Goal: Download file/media

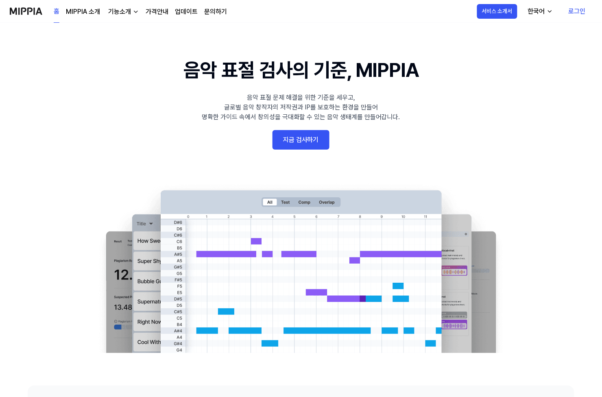
click at [538, 11] on div "한국어" at bounding box center [536, 12] width 20 height 10
click at [495, 33] on link "English" at bounding box center [516, 33] width 78 height 16
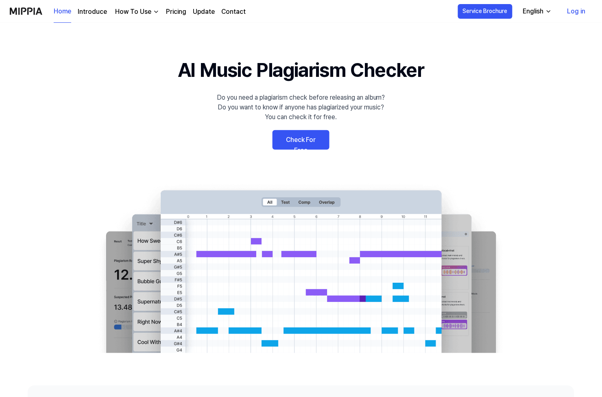
click at [575, 11] on link "Log in" at bounding box center [576, 11] width 31 height 23
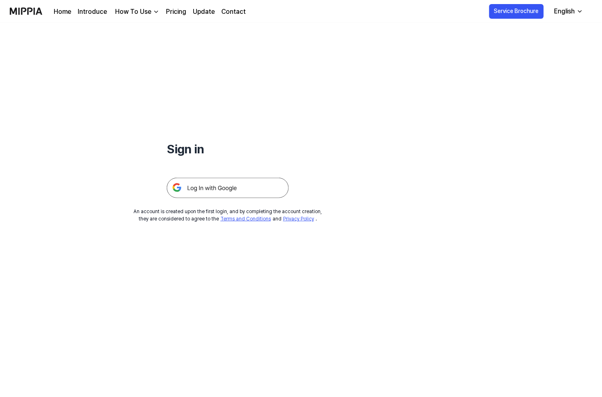
click at [227, 192] on img at bounding box center [228, 188] width 122 height 20
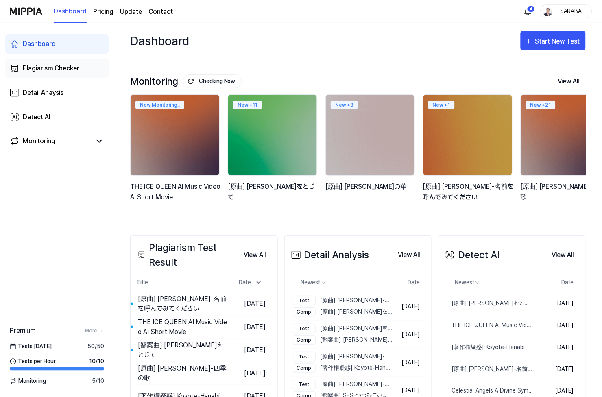
click at [48, 67] on div "Plagiarism Checker" at bounding box center [51, 68] width 57 height 10
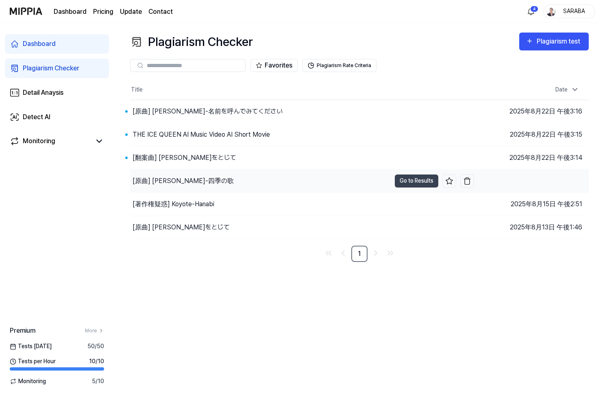
click at [184, 177] on div "[原曲] [PERSON_NAME]-四季の歌" at bounding box center [183, 181] width 101 height 10
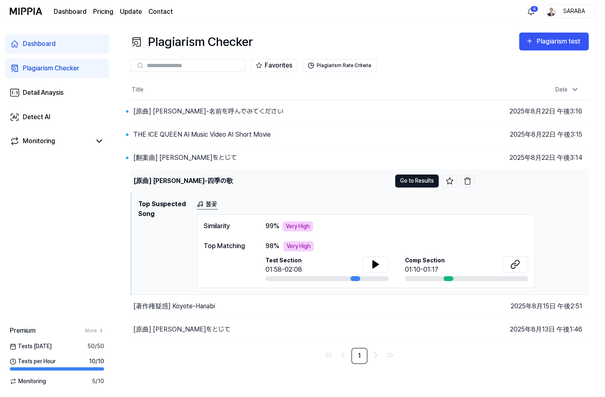
click at [422, 183] on button "Go to Results" at bounding box center [417, 180] width 44 height 13
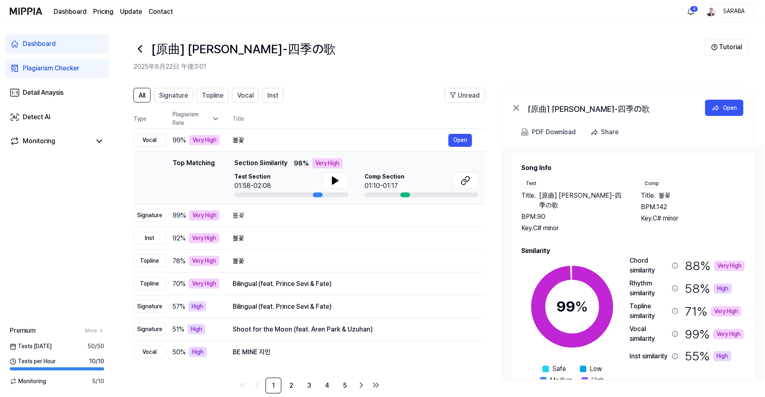
click at [519, 63] on h2 "2025年8月22日 午後3:01" at bounding box center [418, 67] width 571 height 10
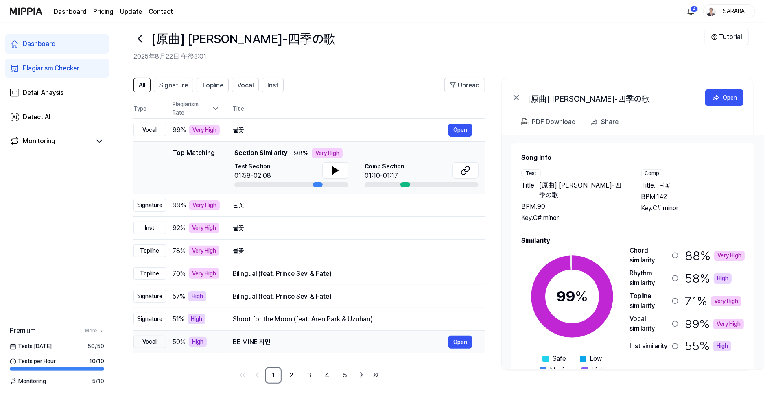
scroll to position [13, 0]
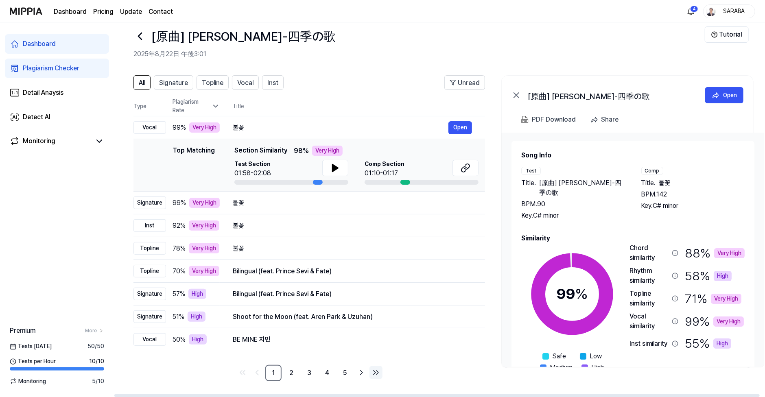
click at [375, 371] on icon "Go to last page" at bounding box center [376, 373] width 10 height 10
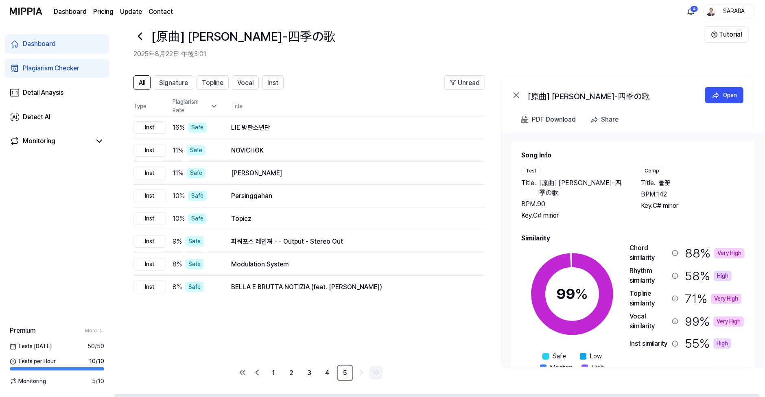
click at [375, 371] on icon "Go to last page" at bounding box center [376, 373] width 10 height 10
click at [346, 371] on link "5" at bounding box center [345, 373] width 16 height 16
click at [327, 373] on link "4" at bounding box center [327, 373] width 16 height 16
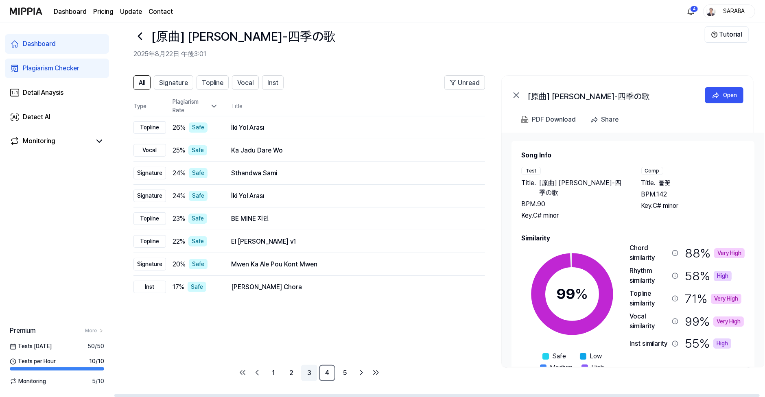
click at [309, 373] on link "3" at bounding box center [309, 373] width 16 height 16
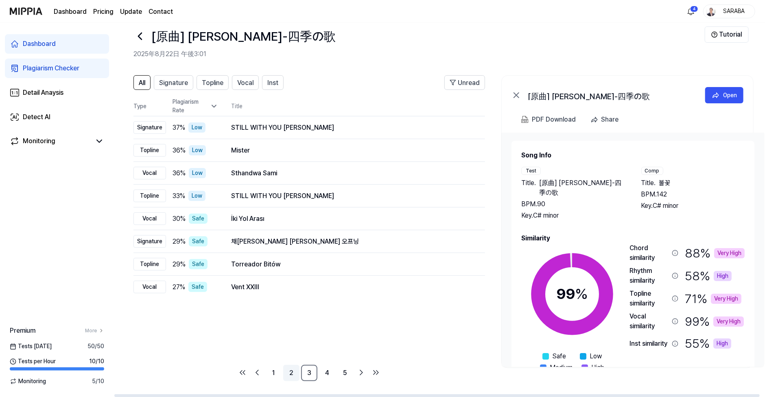
click at [292, 373] on link "2" at bounding box center [291, 373] width 16 height 16
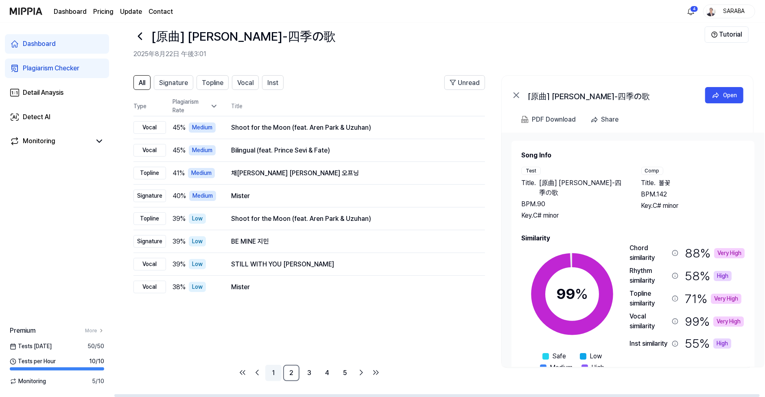
click at [272, 373] on link "1" at bounding box center [273, 373] width 16 height 16
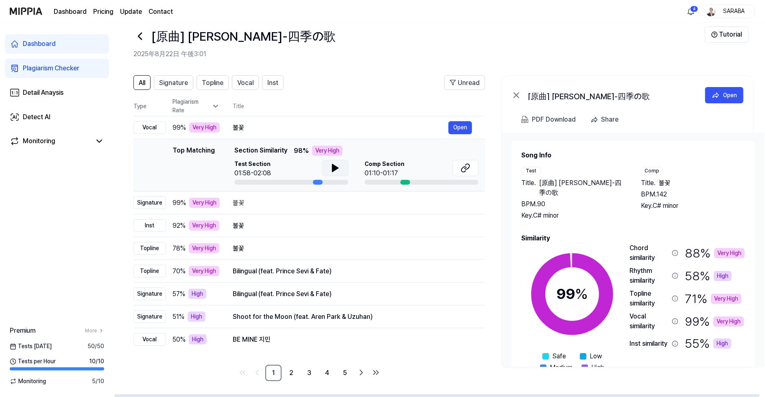
click at [333, 168] on icon at bounding box center [335, 167] width 6 height 7
click at [467, 168] on icon at bounding box center [465, 168] width 10 height 10
click at [462, 128] on button "Open" at bounding box center [460, 127] width 24 height 13
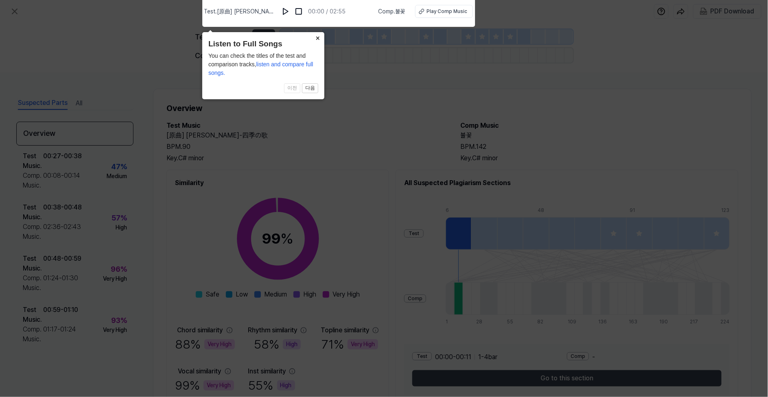
click at [316, 35] on button "×" at bounding box center [317, 37] width 13 height 11
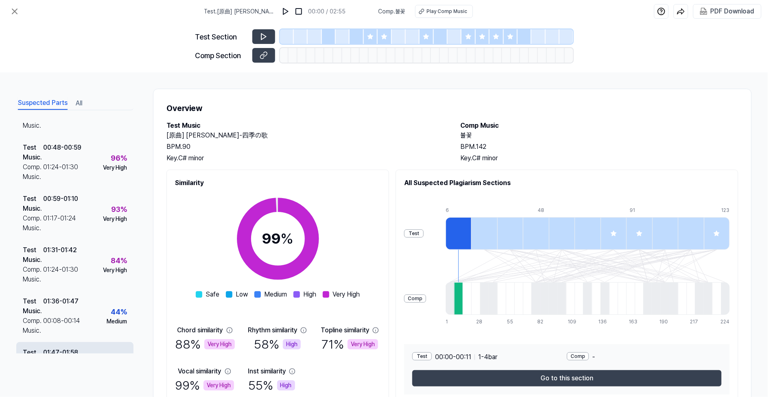
scroll to position [30, 0]
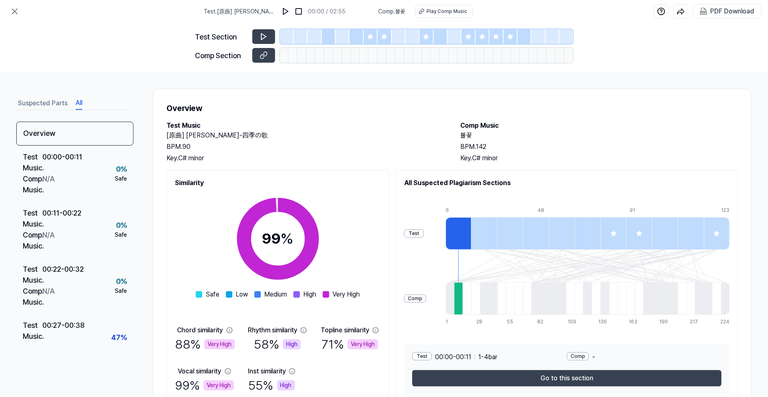
click at [76, 104] on button "All" at bounding box center [79, 103] width 7 height 13
click at [42, 103] on button "Suspected Parts" at bounding box center [43, 103] width 50 height 13
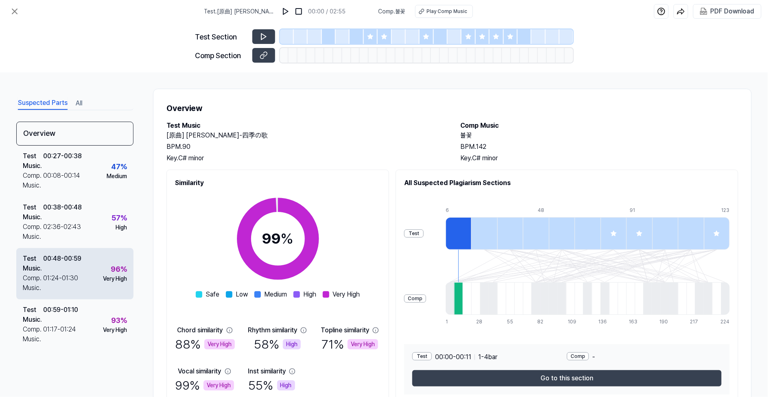
click at [55, 275] on div "01:24 - 01:30" at bounding box center [60, 283] width 35 height 20
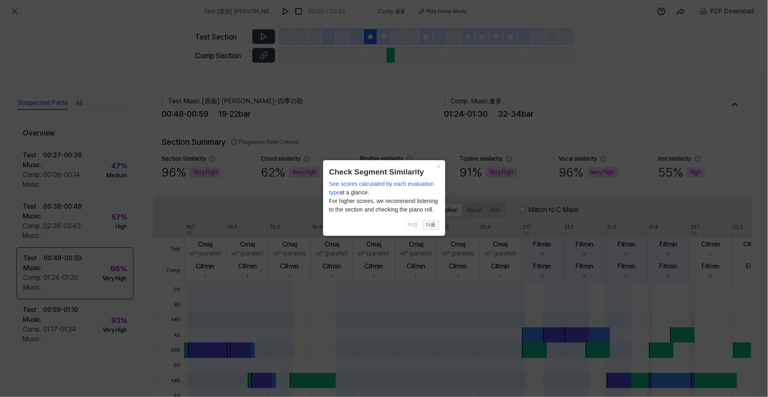
click at [428, 227] on button "다음" at bounding box center [431, 225] width 16 height 10
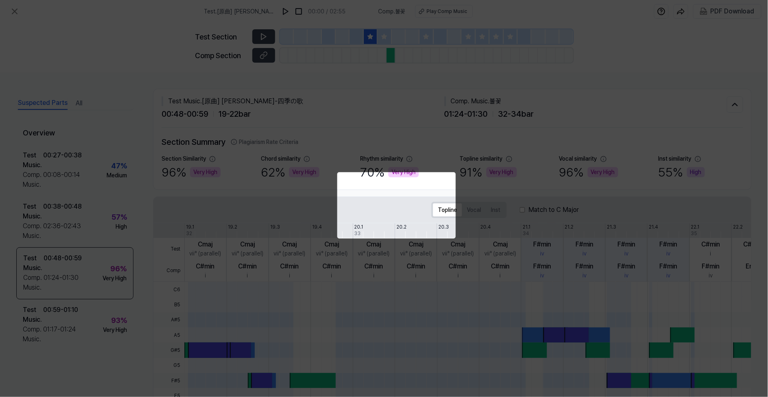
scroll to position [118, 0]
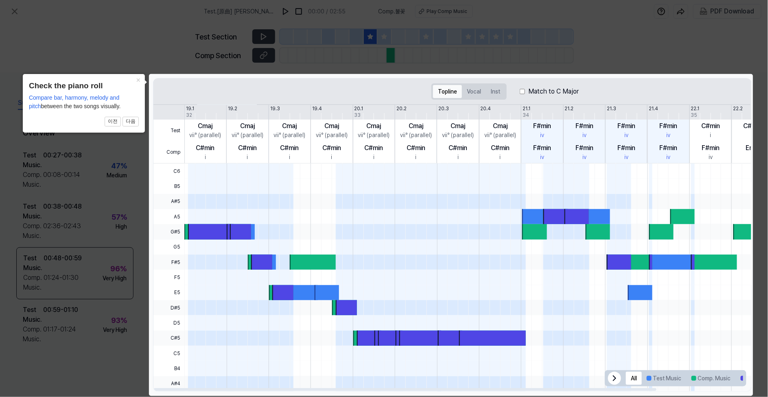
click at [443, 92] on button "Topline" at bounding box center [447, 91] width 29 height 13
click at [478, 93] on button "Vocal" at bounding box center [474, 91] width 24 height 13
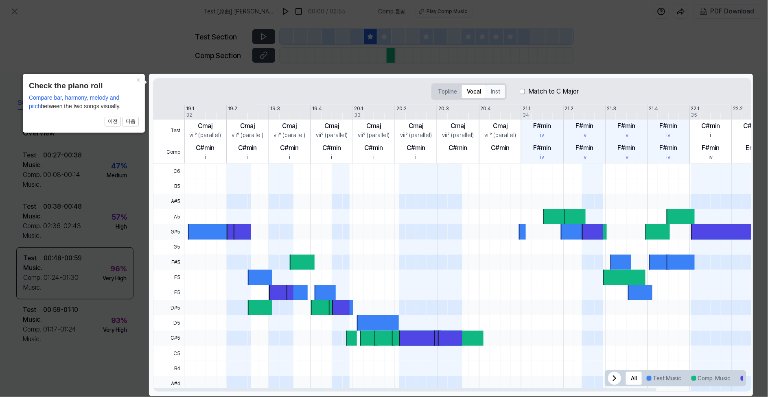
click at [494, 90] on button "Inst" at bounding box center [495, 91] width 19 height 13
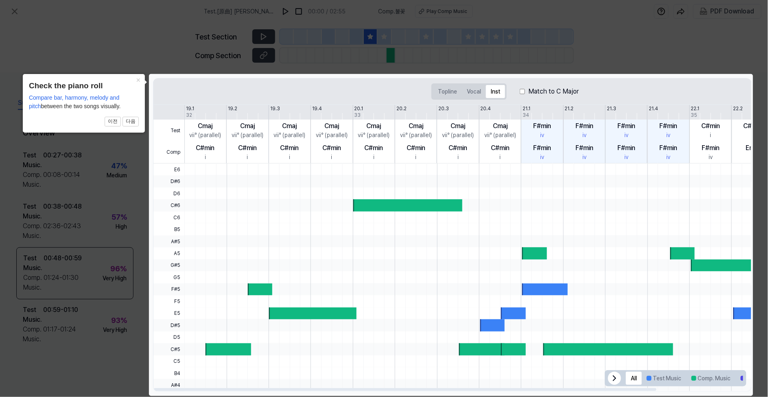
click at [541, 89] on label "Match to C Major" at bounding box center [553, 92] width 50 height 10
click at [540, 92] on label "Match to C Major" at bounding box center [553, 92] width 50 height 10
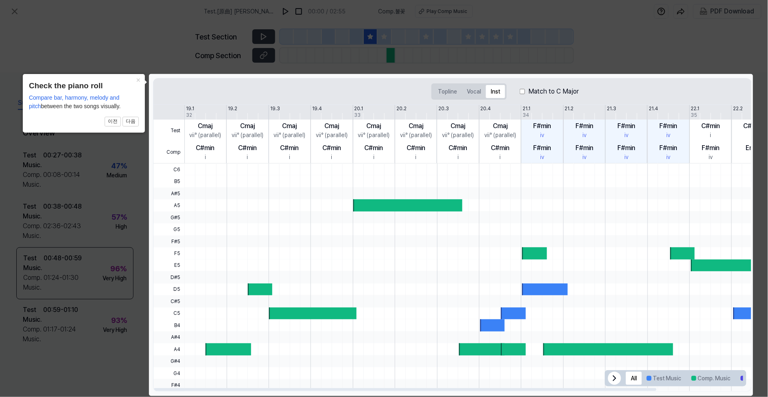
click at [540, 92] on label "Match to C Major" at bounding box center [553, 92] width 50 height 10
click at [130, 124] on button "다음" at bounding box center [130, 122] width 16 height 10
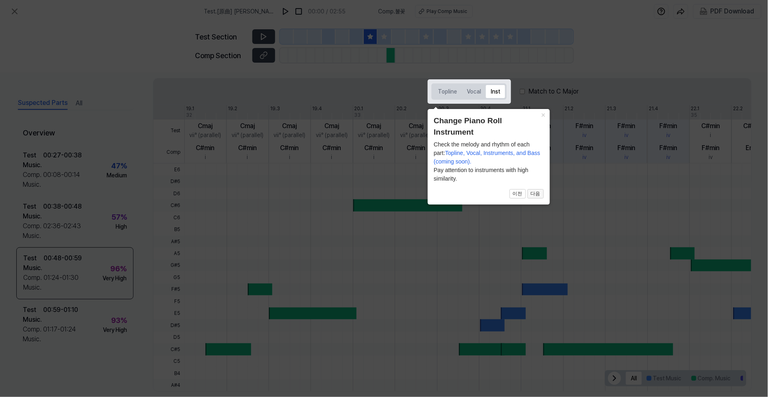
click at [533, 194] on button "다음" at bounding box center [535, 194] width 16 height 10
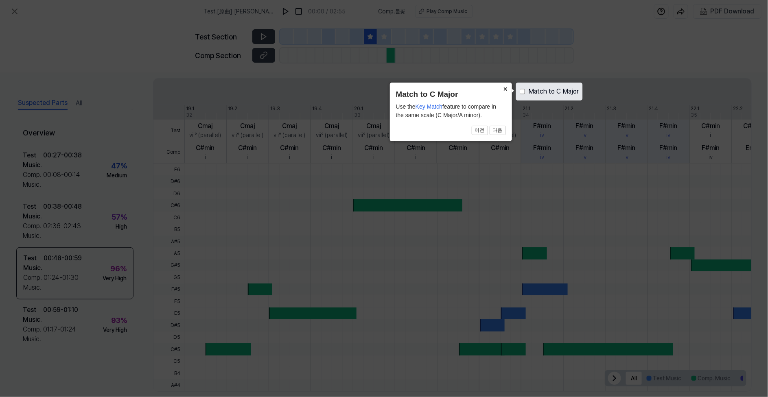
click at [503, 85] on button "×" at bounding box center [505, 88] width 13 height 11
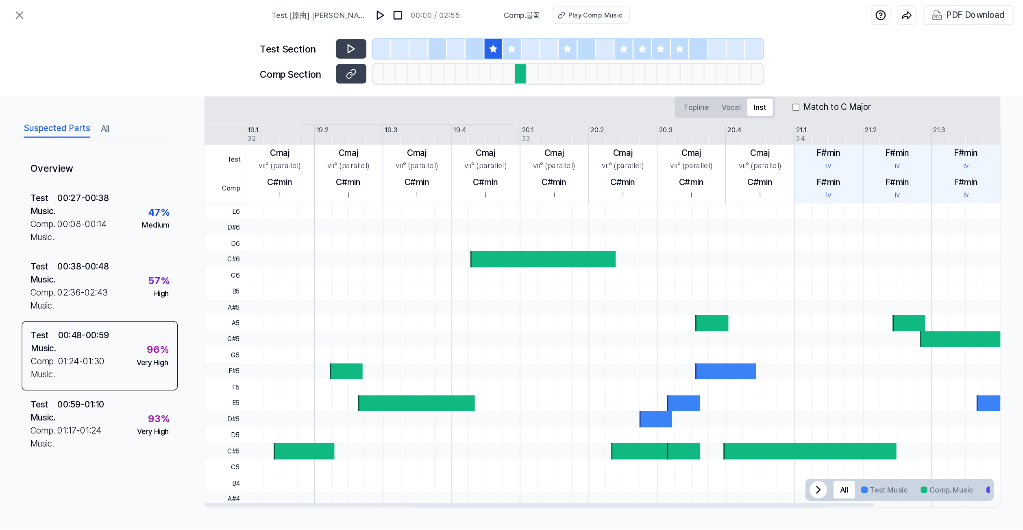
scroll to position [0, 0]
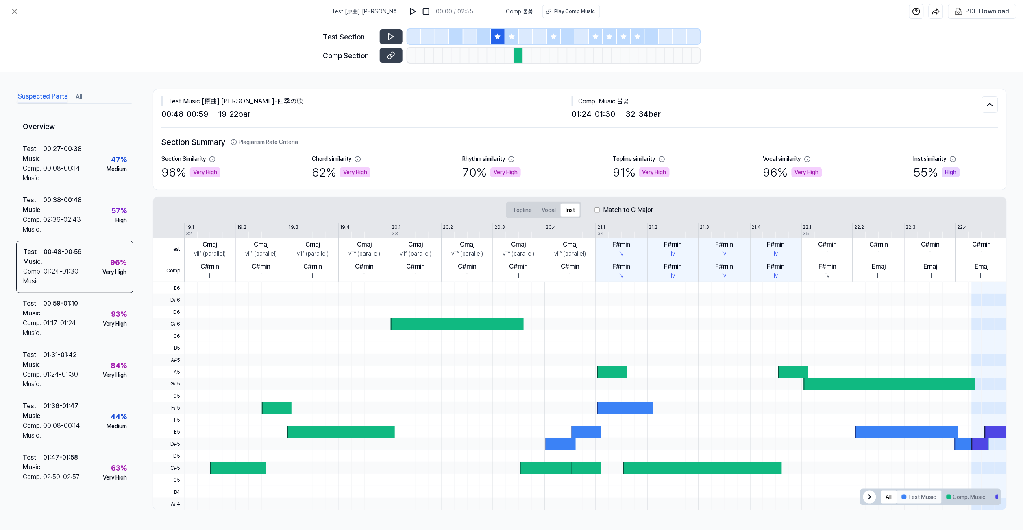
click at [605, 397] on button "Test Music" at bounding box center [919, 496] width 45 height 13
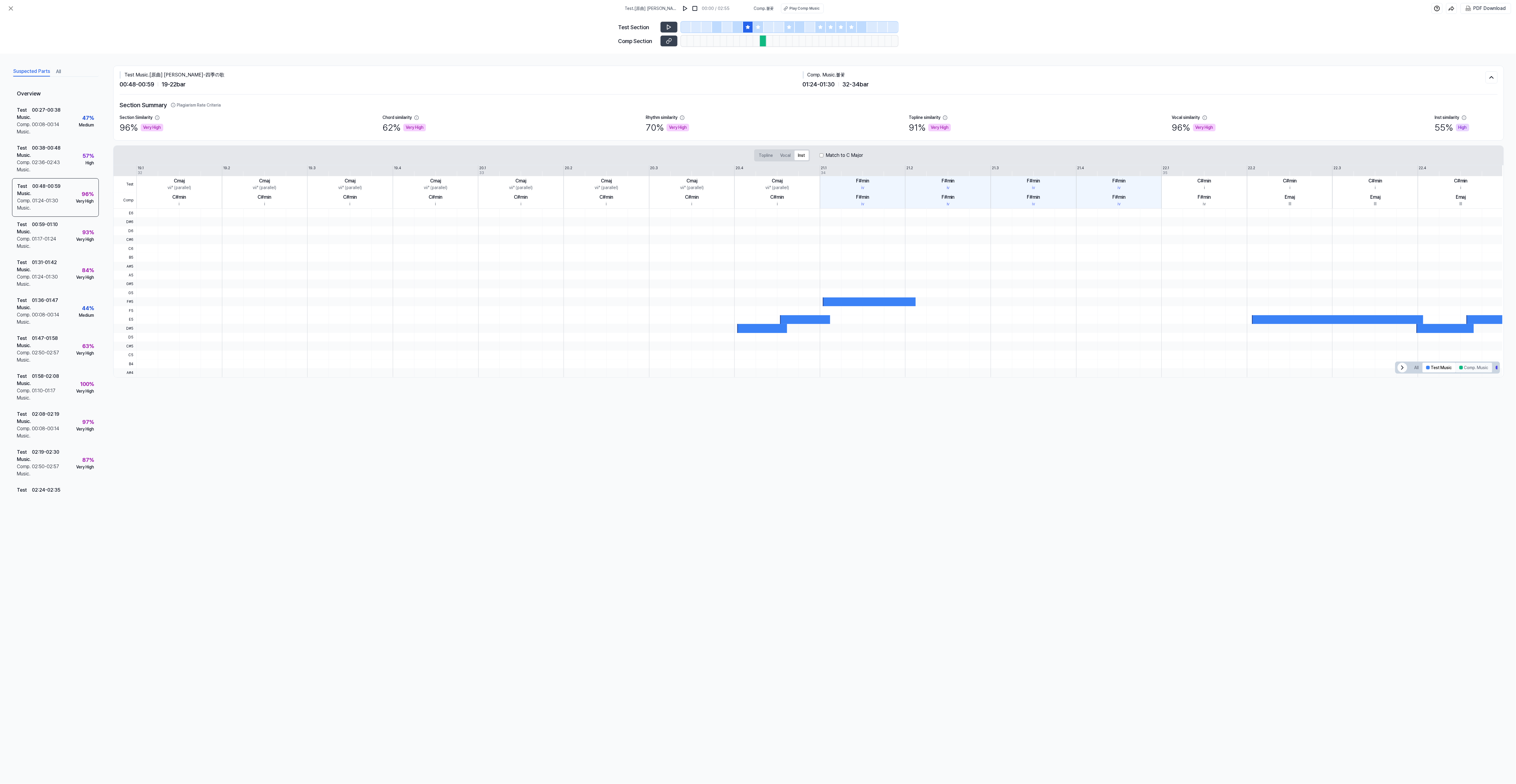
click at [448, 294] on button "Comp. Music" at bounding box center [1474, 367] width 36 height 10
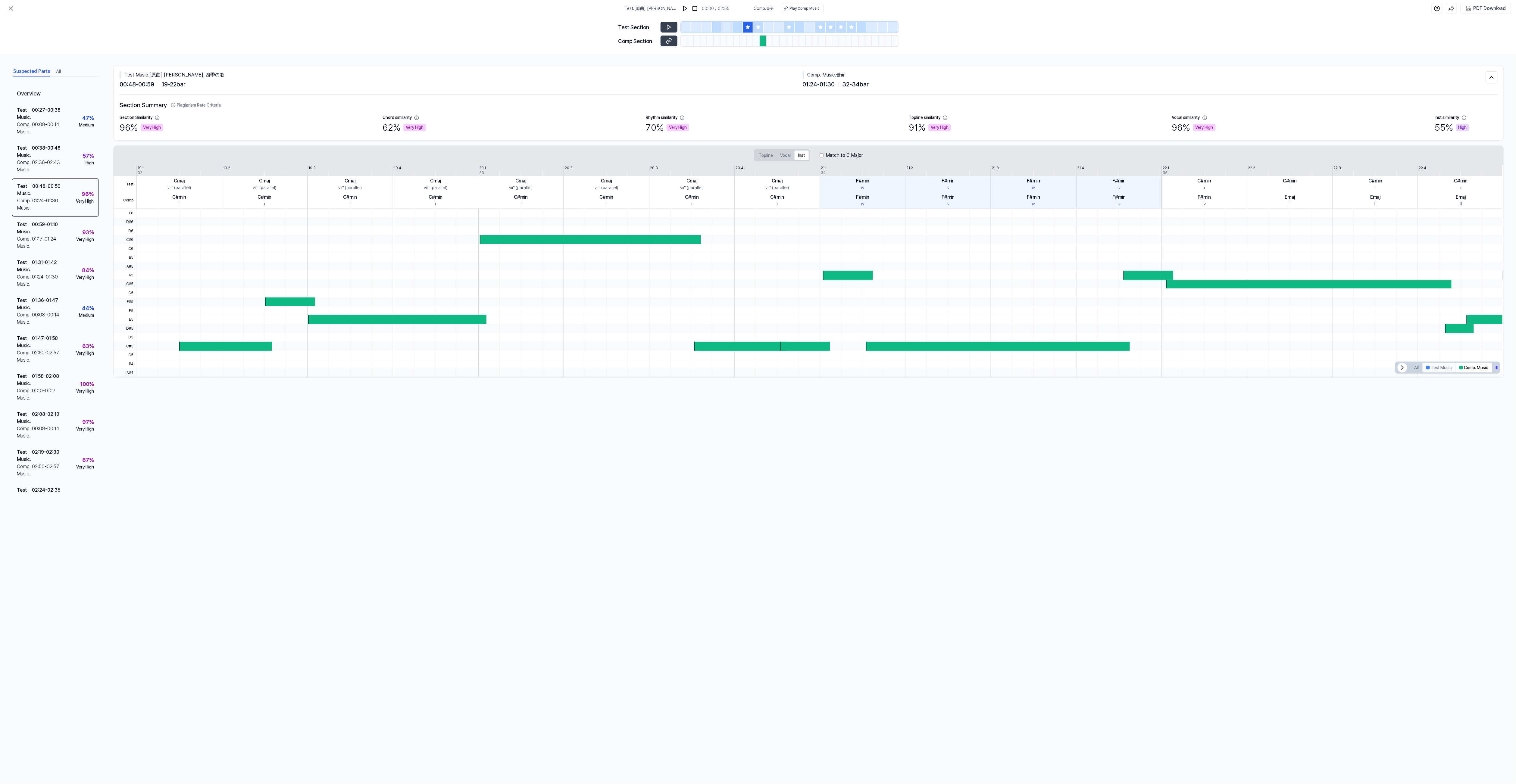
click at [448, 294] on button "Test Music" at bounding box center [1439, 367] width 33 height 10
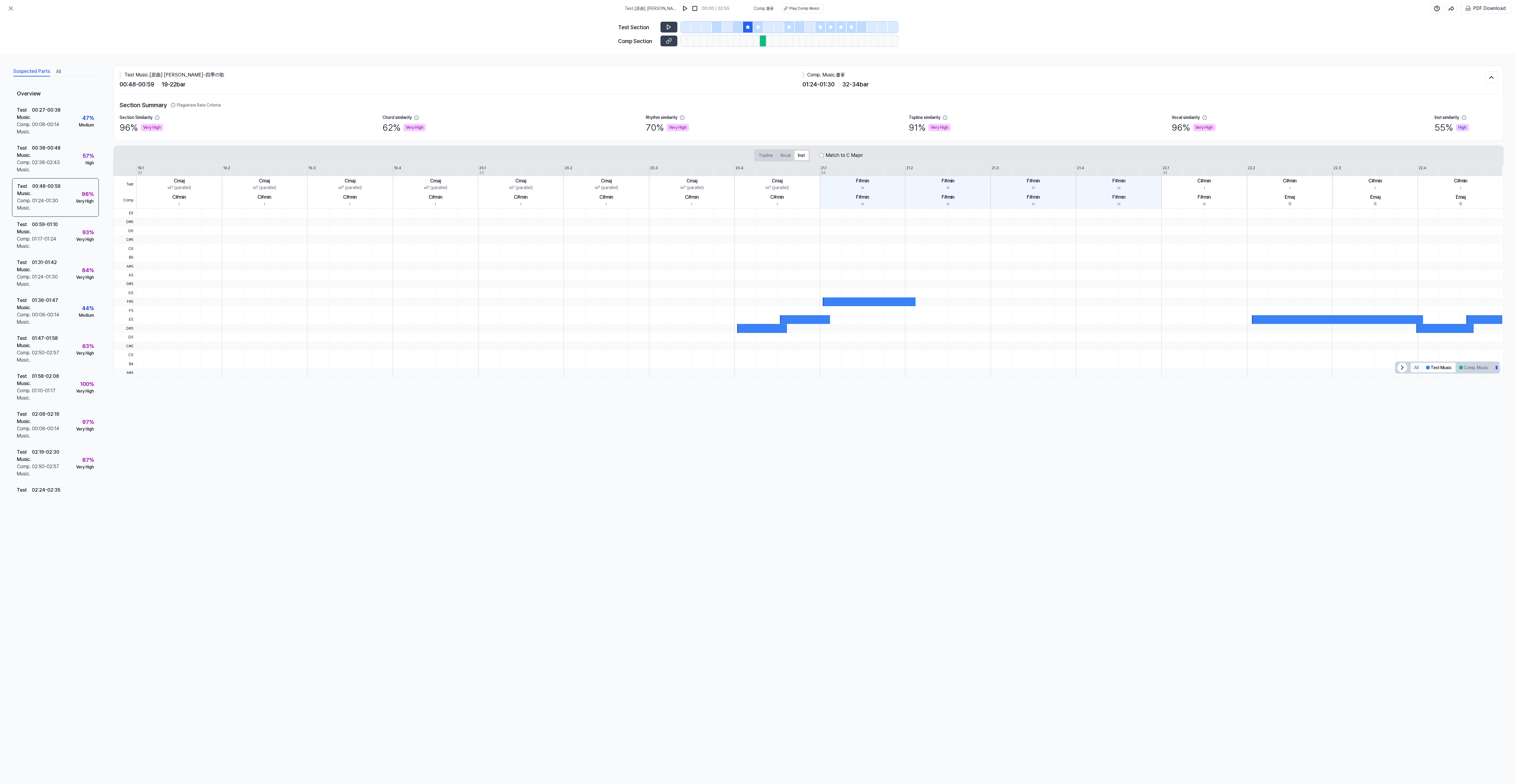
click at [448, 294] on button "All" at bounding box center [1417, 367] width 12 height 10
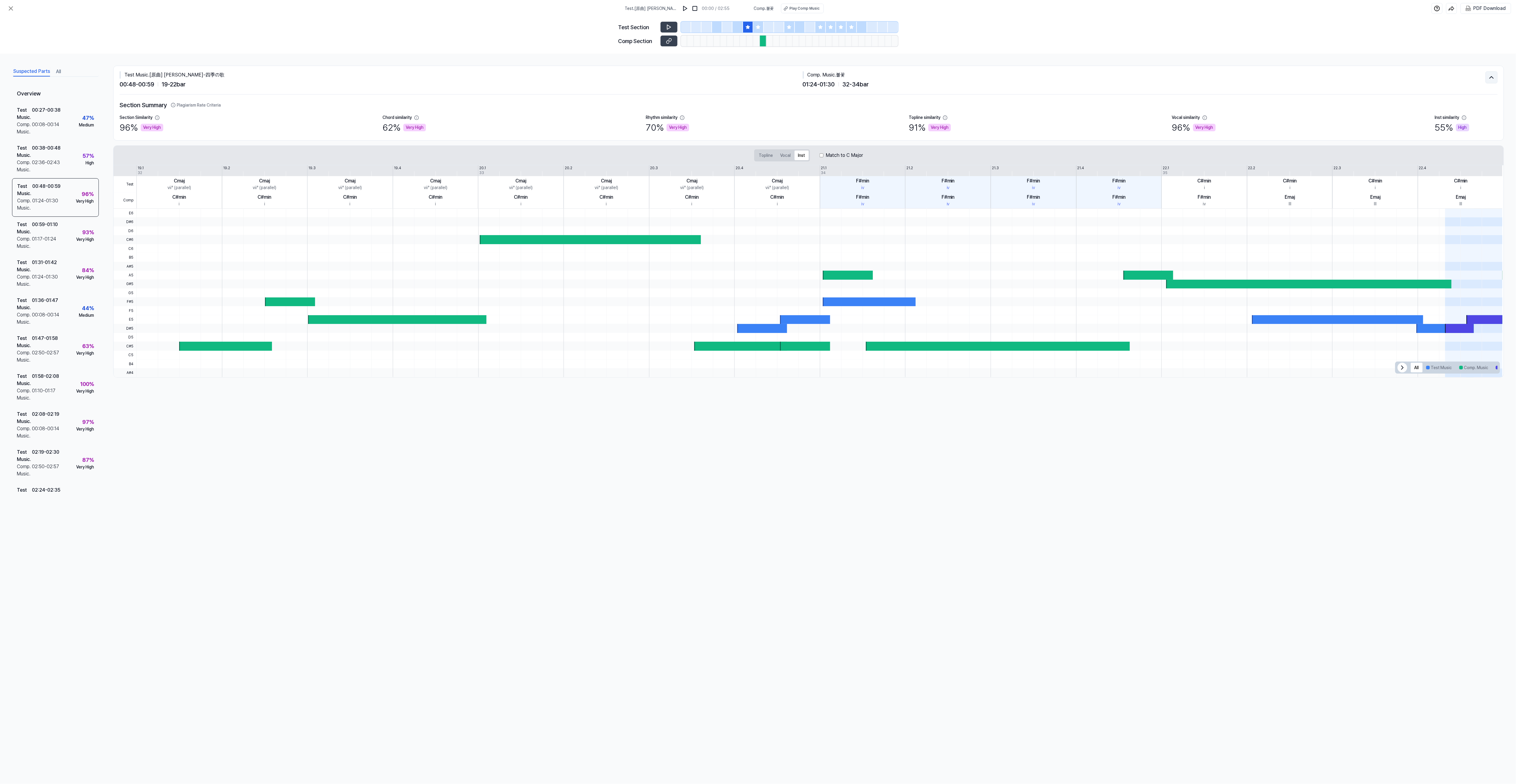
click at [448, 77] on button at bounding box center [1492, 77] width 12 height 12
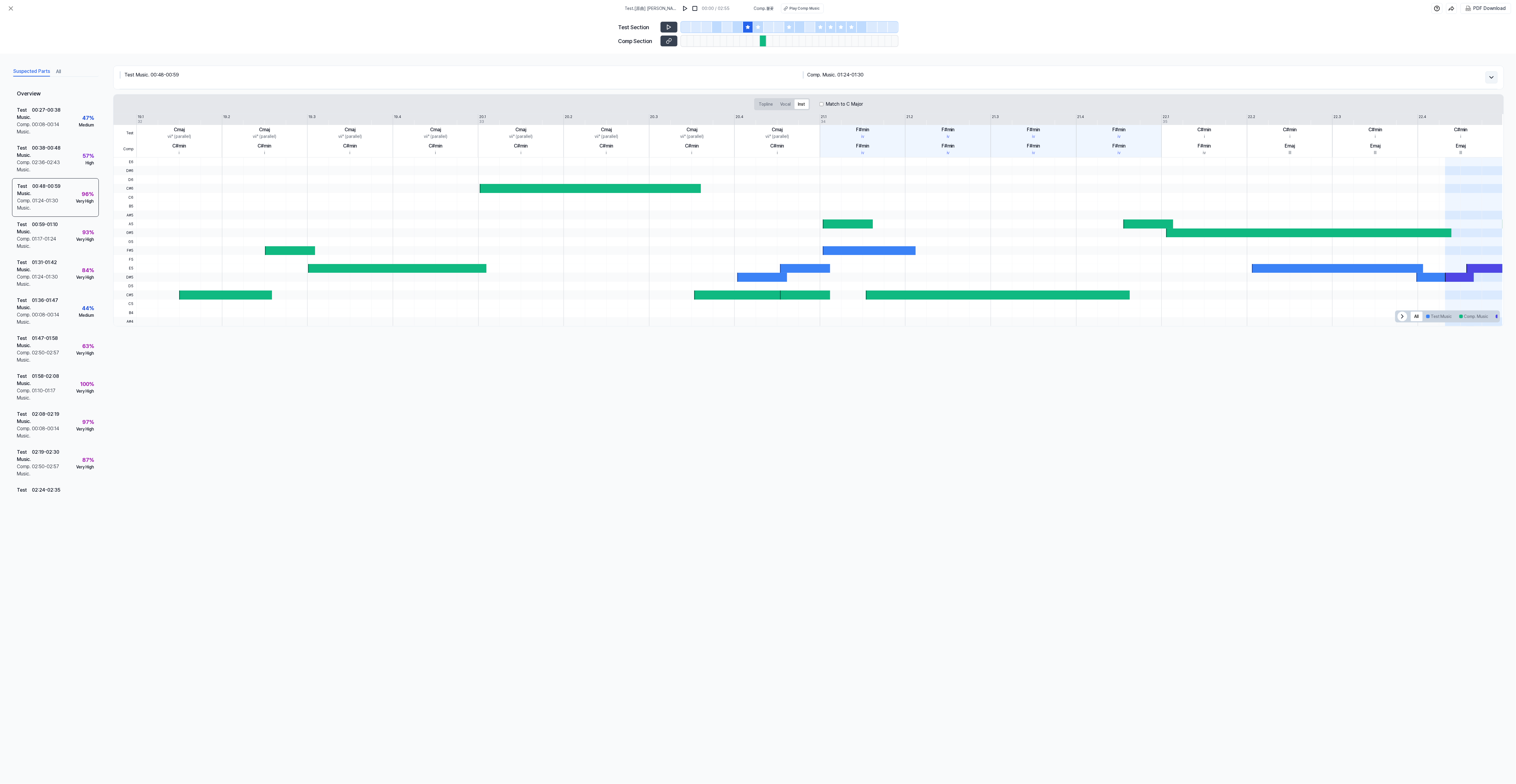
click at [448, 77] on button at bounding box center [1492, 77] width 12 height 12
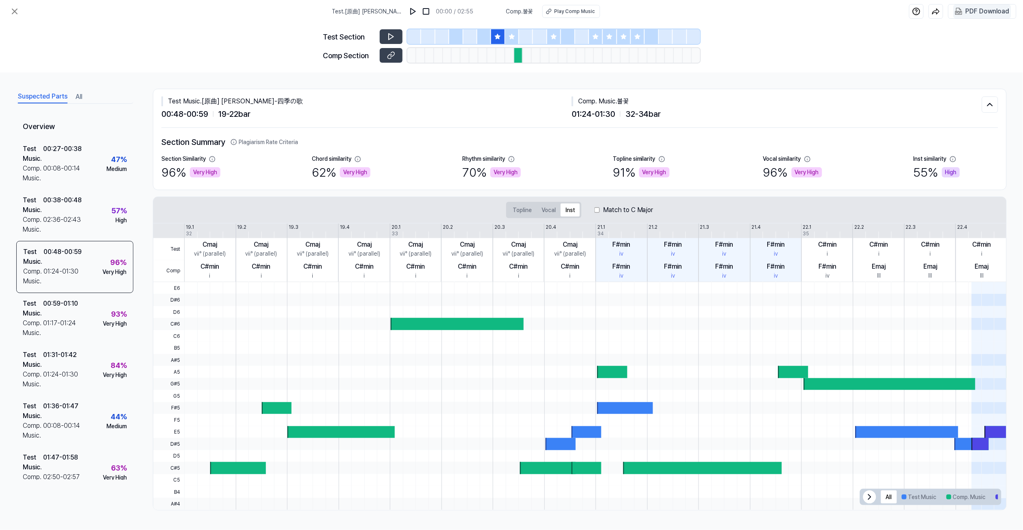
click at [605, 9] on div "PDF Download" at bounding box center [988, 11] width 44 height 11
click at [605, 14] on div "PDF Download" at bounding box center [988, 11] width 44 height 11
click at [605, 67] on div "Test Section Comp Section" at bounding box center [511, 48] width 1023 height 50
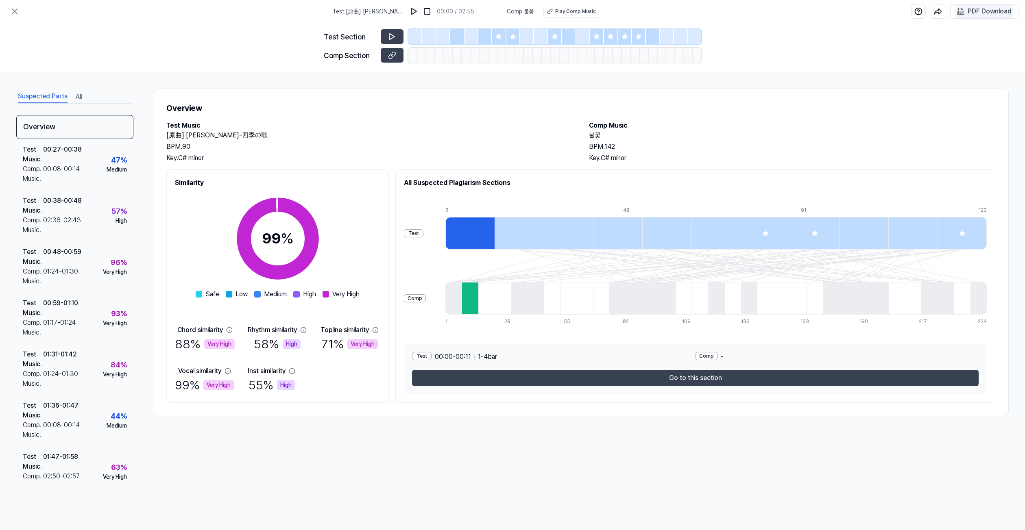
click at [973, 9] on div "PDF Download" at bounding box center [990, 11] width 44 height 11
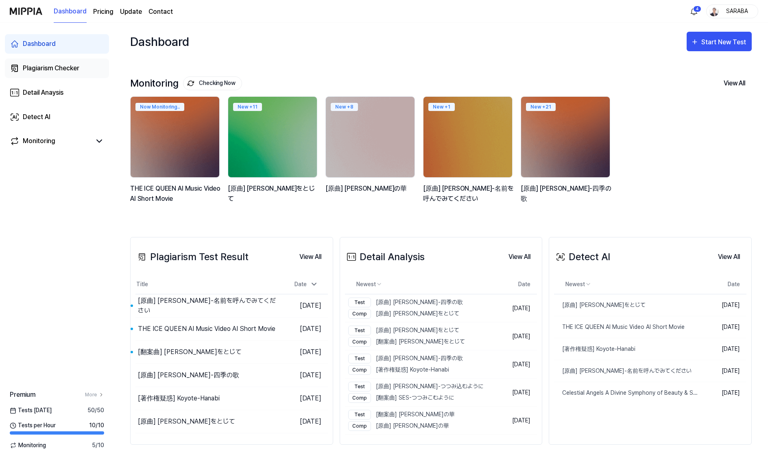
click at [42, 70] on div "Plagiarism Checker" at bounding box center [51, 68] width 57 height 10
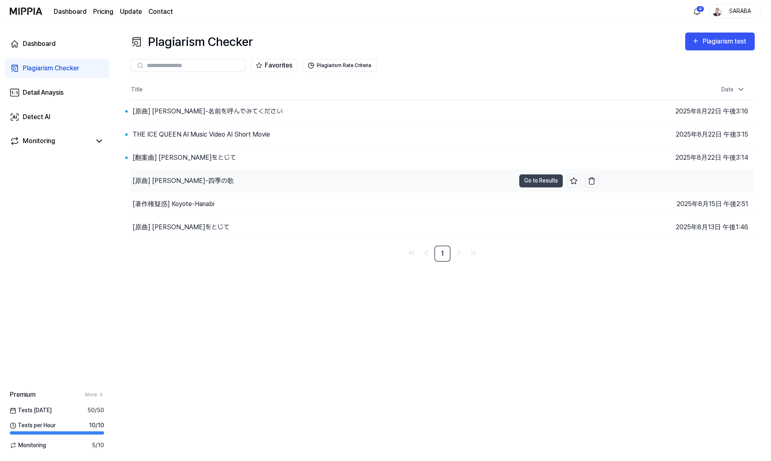
click at [172, 178] on div "[原曲] [PERSON_NAME]-四季の歌" at bounding box center [183, 181] width 101 height 10
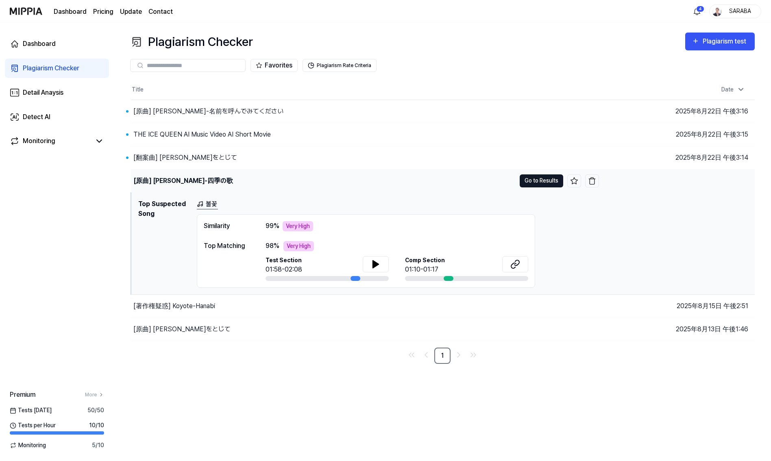
click at [547, 185] on button "Go to Results" at bounding box center [542, 180] width 44 height 13
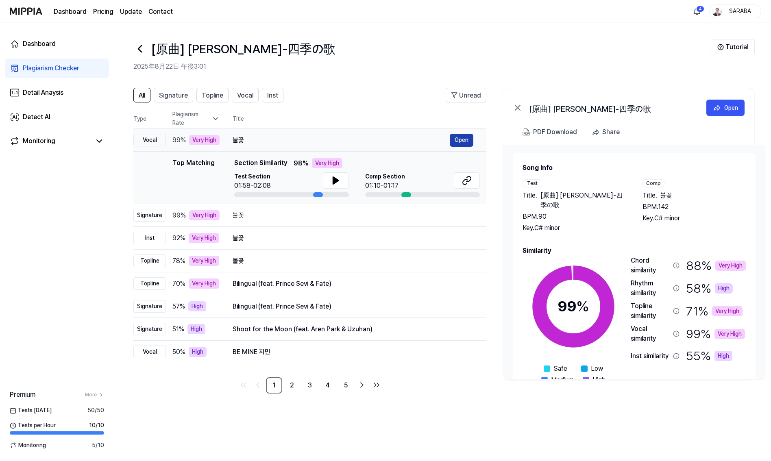
click at [459, 139] on button "Open" at bounding box center [462, 140] width 24 height 13
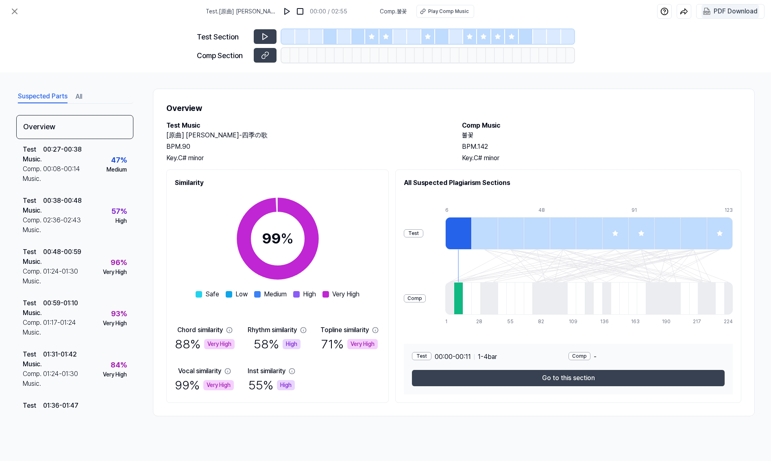
click at [731, 11] on div "PDF Download" at bounding box center [736, 11] width 44 height 11
click at [15, 13] on icon at bounding box center [15, 12] width 10 height 10
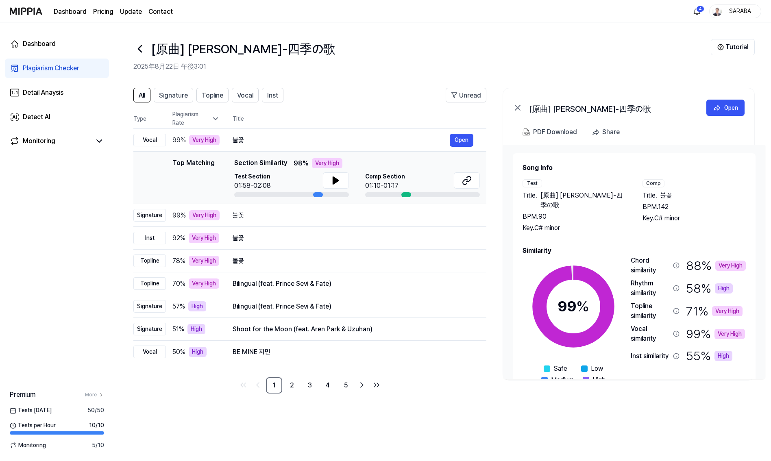
click at [60, 70] on div "Plagiarism Checker" at bounding box center [51, 68] width 57 height 10
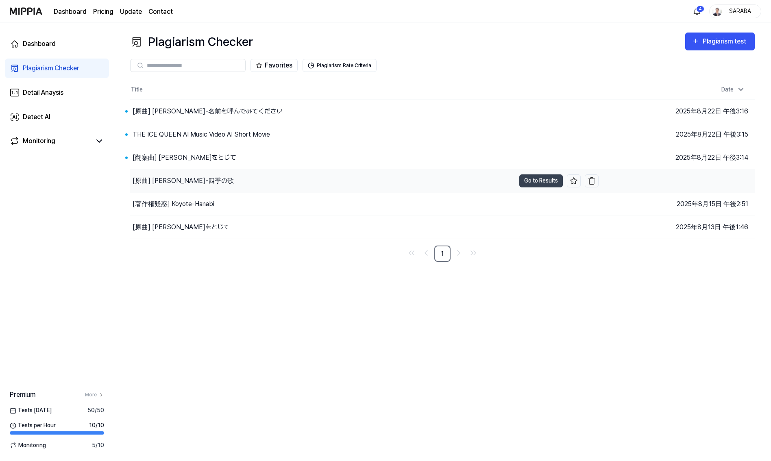
click at [170, 180] on div "[原曲] [PERSON_NAME]-四季の歌" at bounding box center [183, 181] width 101 height 10
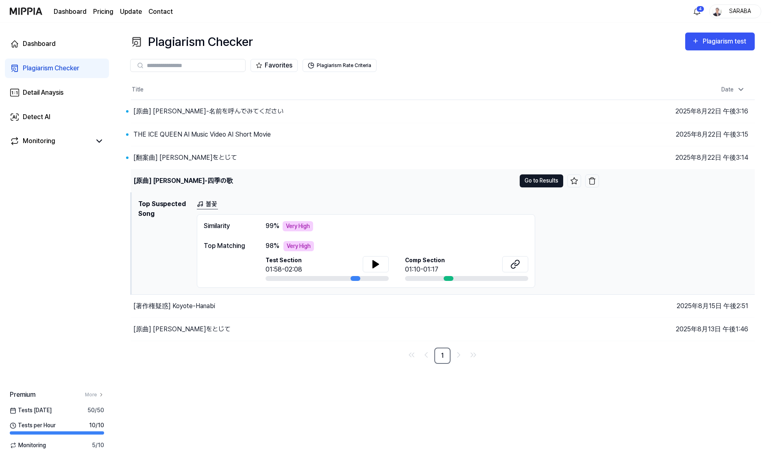
click at [534, 177] on button "Go to Results" at bounding box center [542, 180] width 44 height 13
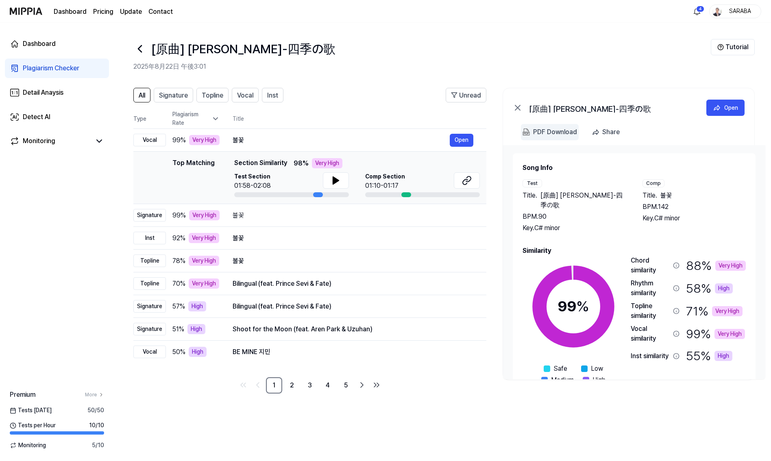
click at [549, 133] on div "PDF Download" at bounding box center [555, 132] width 44 height 11
